Goal: Task Accomplishment & Management: Manage account settings

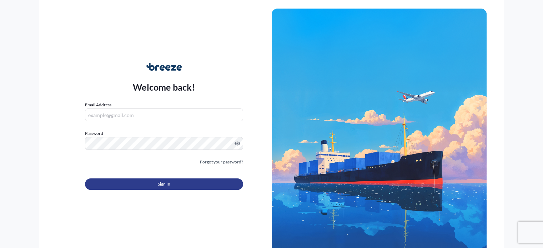
type input "[EMAIL_ADDRESS][DOMAIN_NAME]"
click at [160, 186] on span "Sign In" at bounding box center [164, 183] width 12 height 7
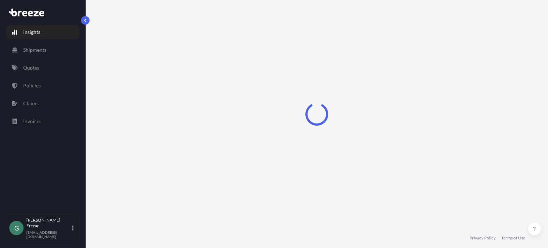
select select "2025"
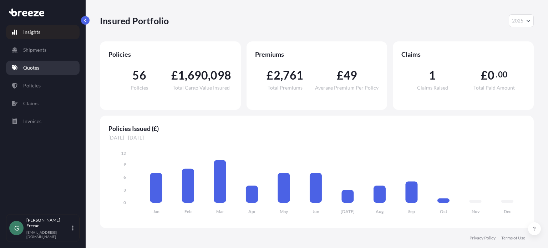
click at [37, 71] on p "Quotes" at bounding box center [31, 67] width 16 height 7
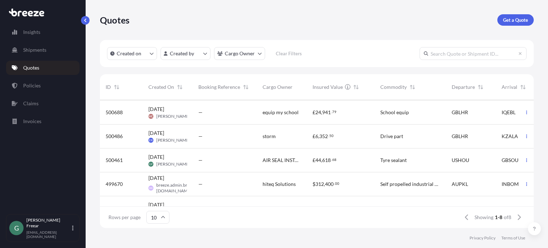
scroll to position [71, 0]
click at [264, 158] on span "AIR SEAL INSTALLATIONS LTD." at bounding box center [282, 159] width 39 height 7
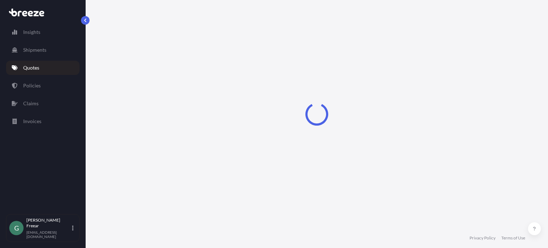
select select "Road"
select select "Sea"
select select "Road"
select select "1"
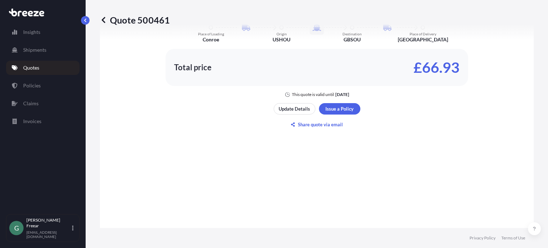
scroll to position [436, 0]
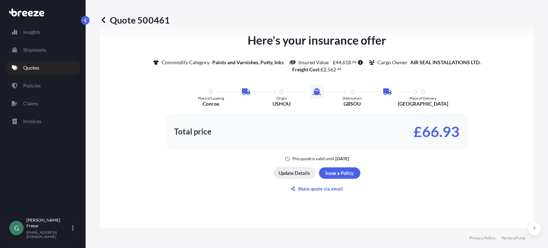
click at [299, 172] on p "Update Details" at bounding box center [294, 172] width 31 height 7
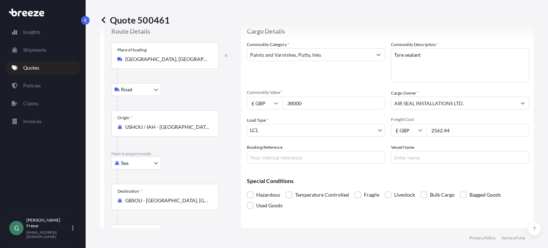
scroll to position [11, 0]
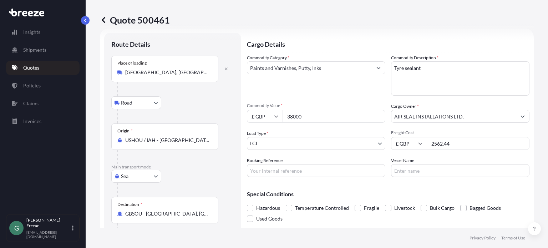
drag, startPoint x: 460, startPoint y: 145, endPoint x: 412, endPoint y: 140, distance: 47.7
click at [412, 140] on div "£ GBP 2562.44" at bounding box center [460, 143] width 138 height 13
type input "2794.65"
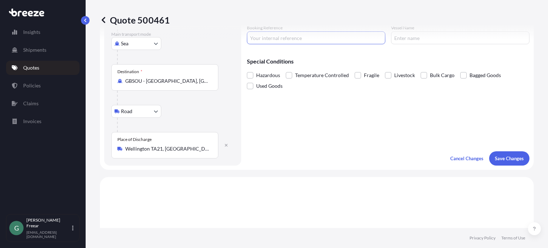
scroll to position [154, 0]
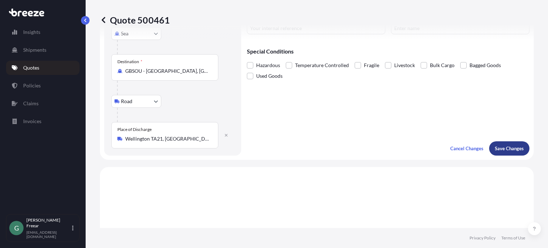
click at [496, 150] on p "Save Changes" at bounding box center [509, 148] width 29 height 7
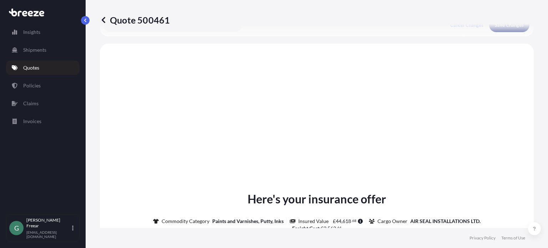
scroll to position [285, 0]
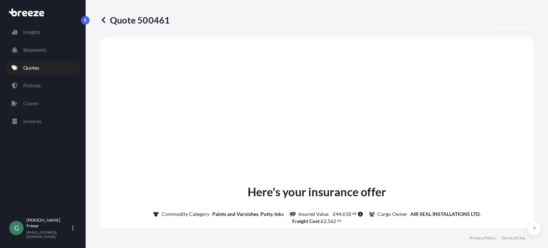
select select "Road"
select select "Sea"
select select "Road"
select select "1"
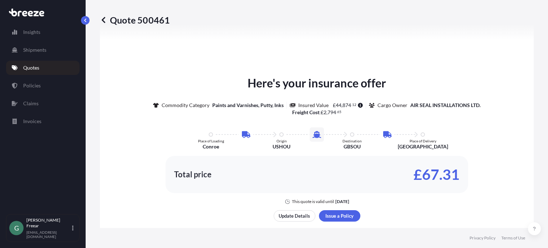
scroll to position [464, 0]
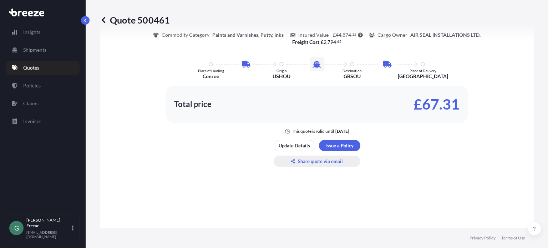
click at [311, 158] on p "Share quote via email" at bounding box center [320, 161] width 45 height 7
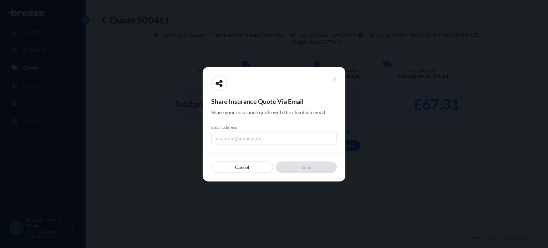
click at [234, 138] on input "Email address" at bounding box center [274, 137] width 126 height 13
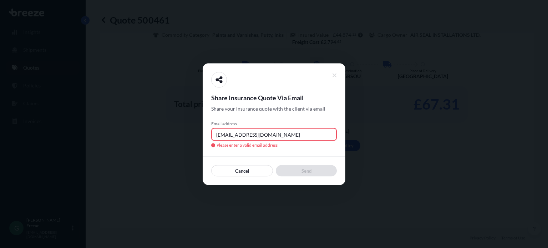
type input "[EMAIL_ADDRESS][DOMAIN_NAME]"
